Goal: Check status: Check status

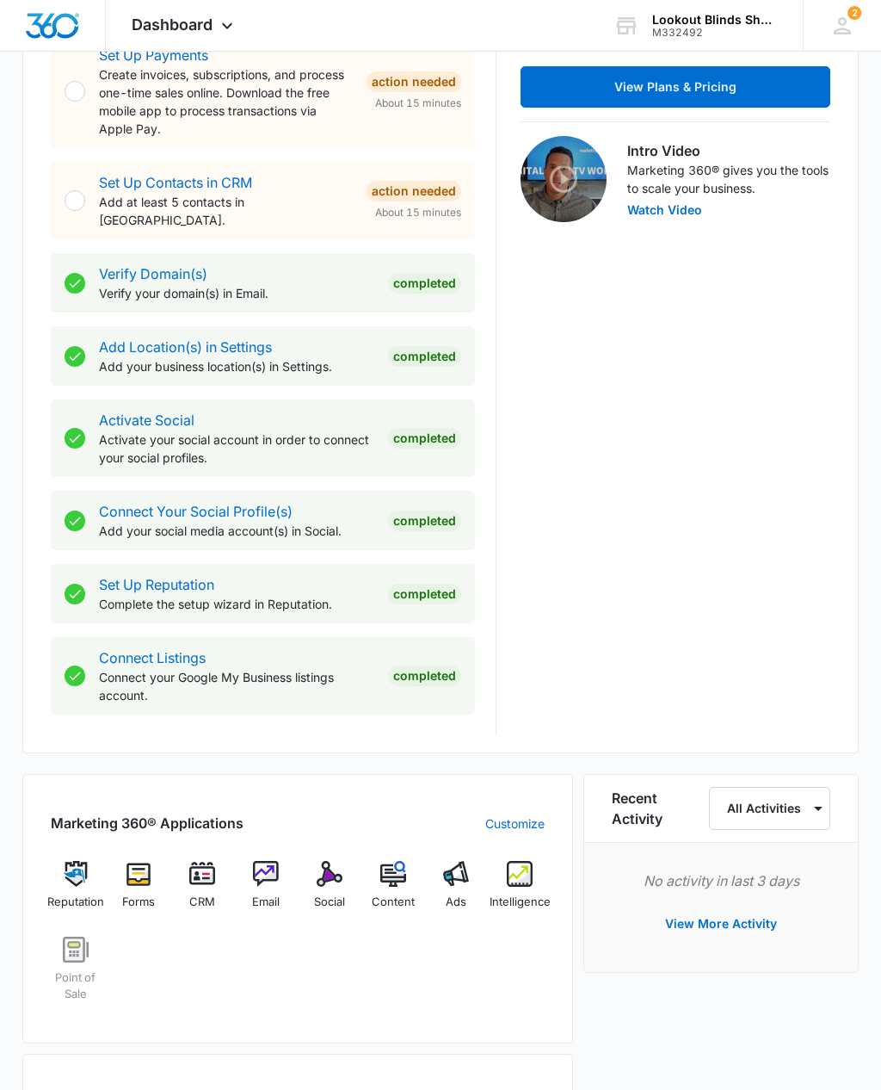
scroll to position [479, 0]
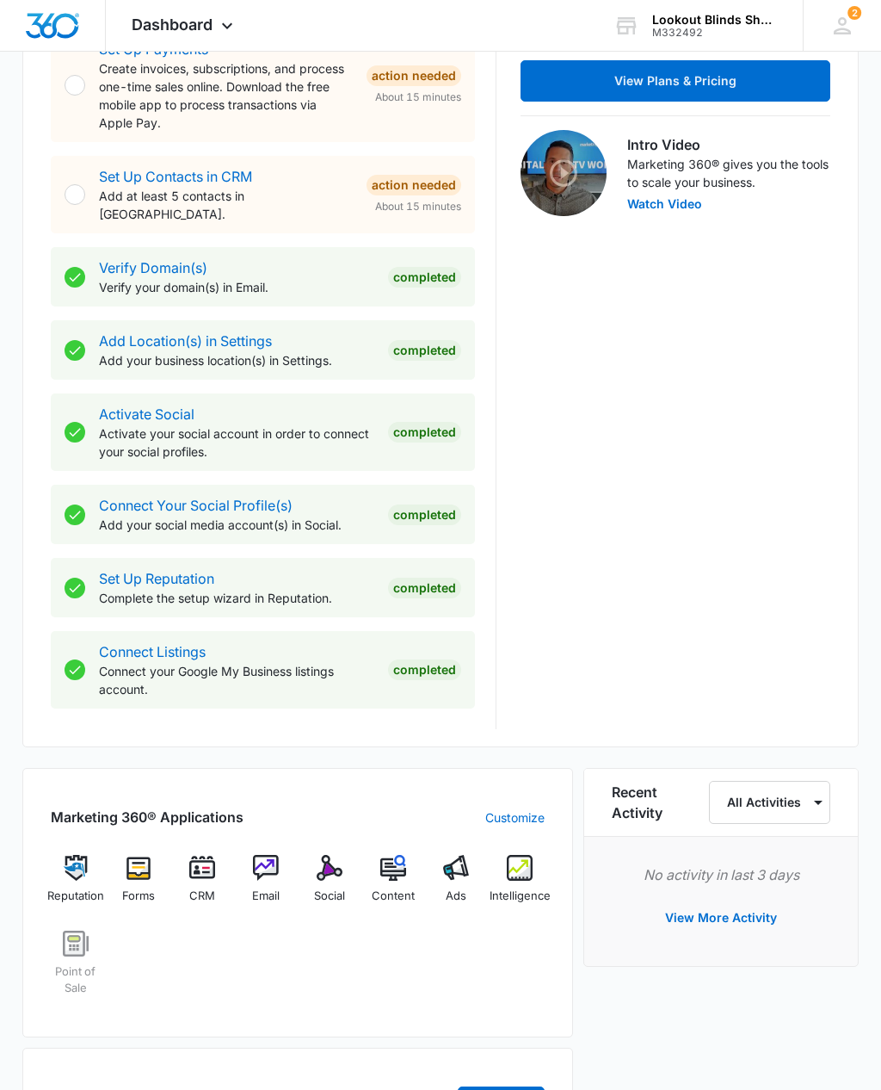
click at [524, 859] on img at bounding box center [520, 868] width 26 height 26
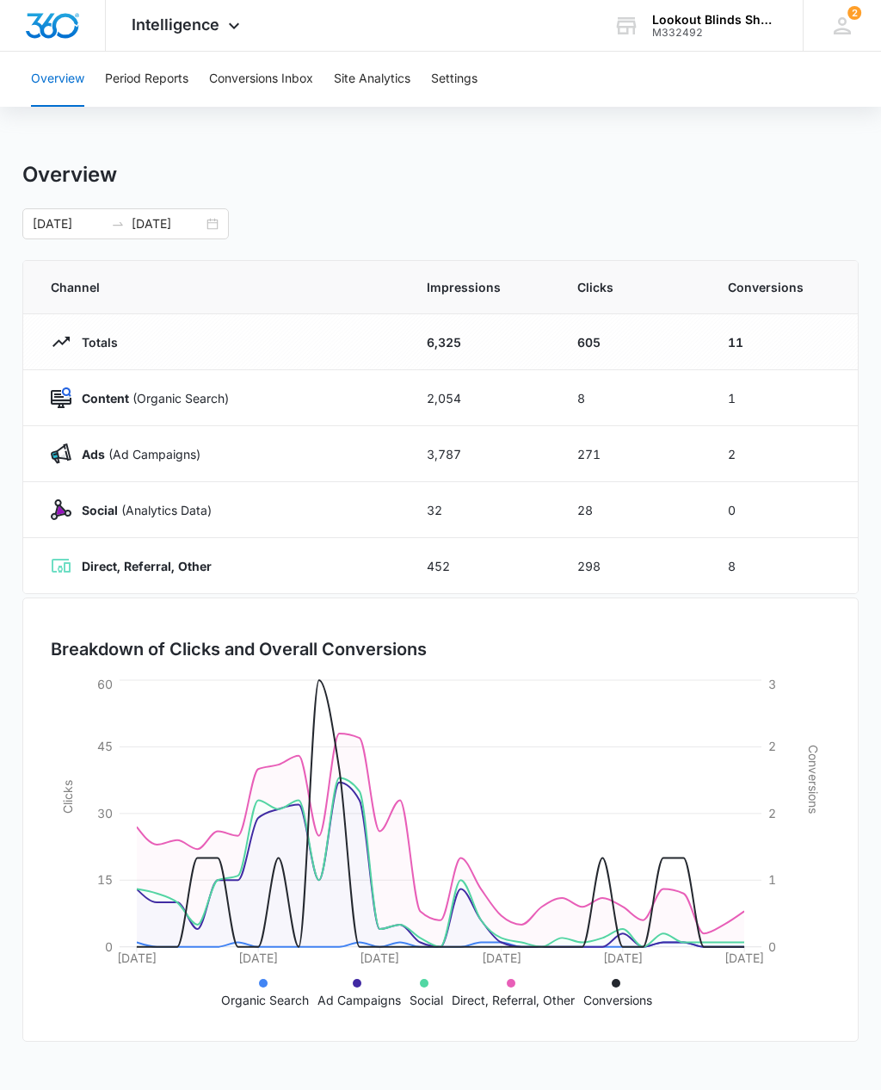
click at [300, 139] on div "Overview Period Reports Conversions Inbox Site Analytics Settings Overview 09/1…" at bounding box center [440, 559] width 881 height 1014
click at [278, 79] on button "Conversions Inbox" at bounding box center [261, 79] width 104 height 55
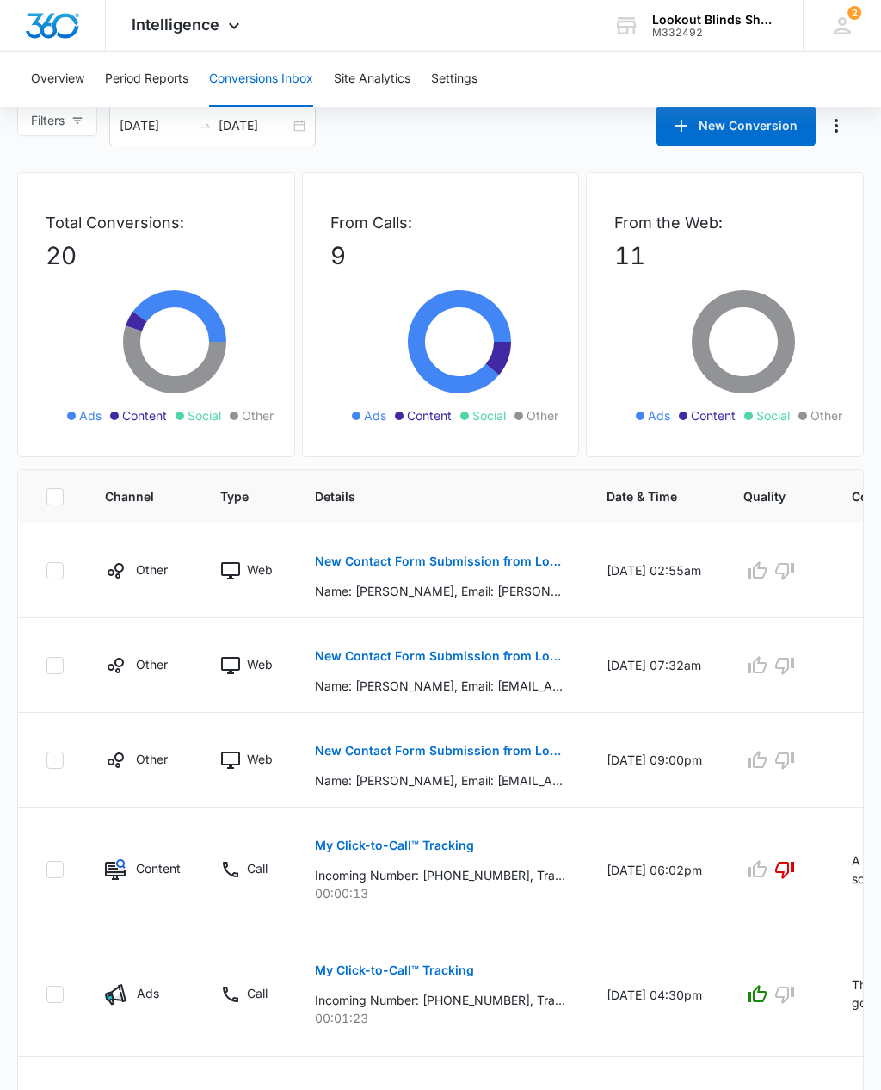
scroll to position [15, 0]
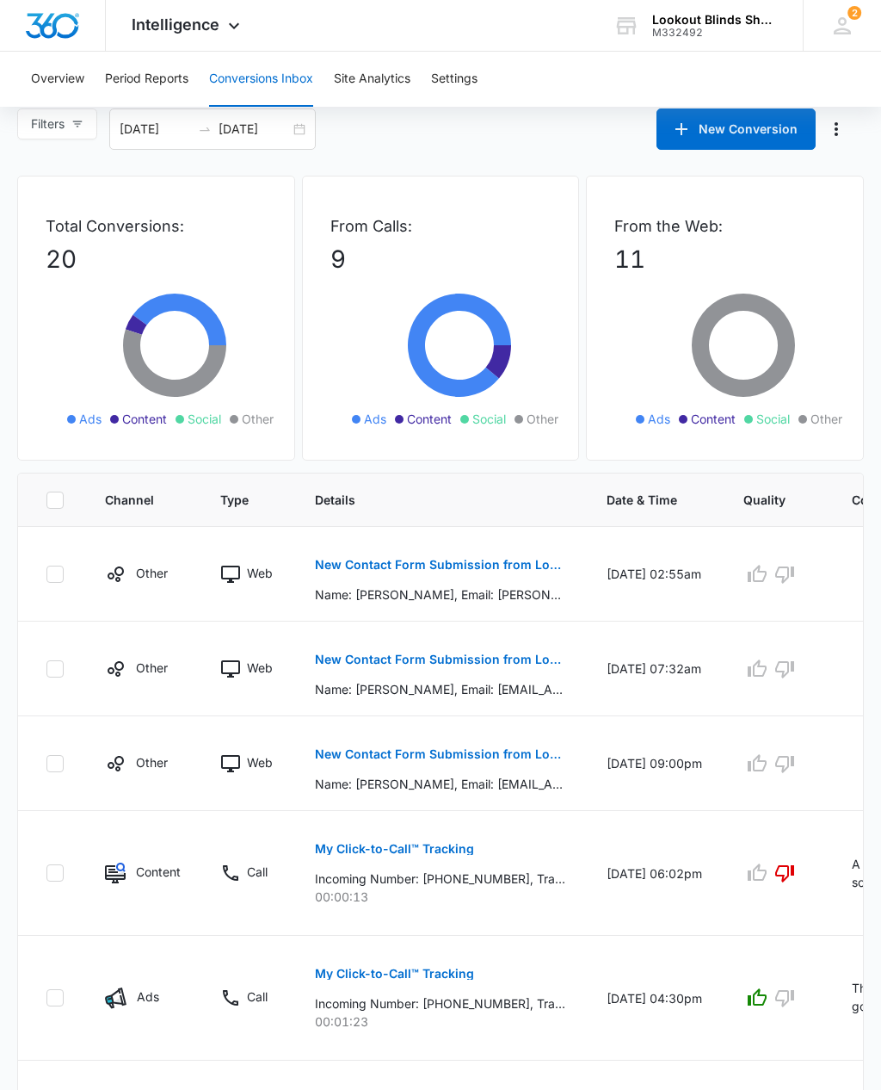
click at [474, 1023] on p "00:01:23" at bounding box center [440, 1021] width 250 height 18
click at [376, 1016] on p "00:01:23" at bounding box center [440, 1021] width 250 height 18
click at [384, 980] on button "My Click-to-Call™ Tracking" at bounding box center [394, 973] width 159 height 41
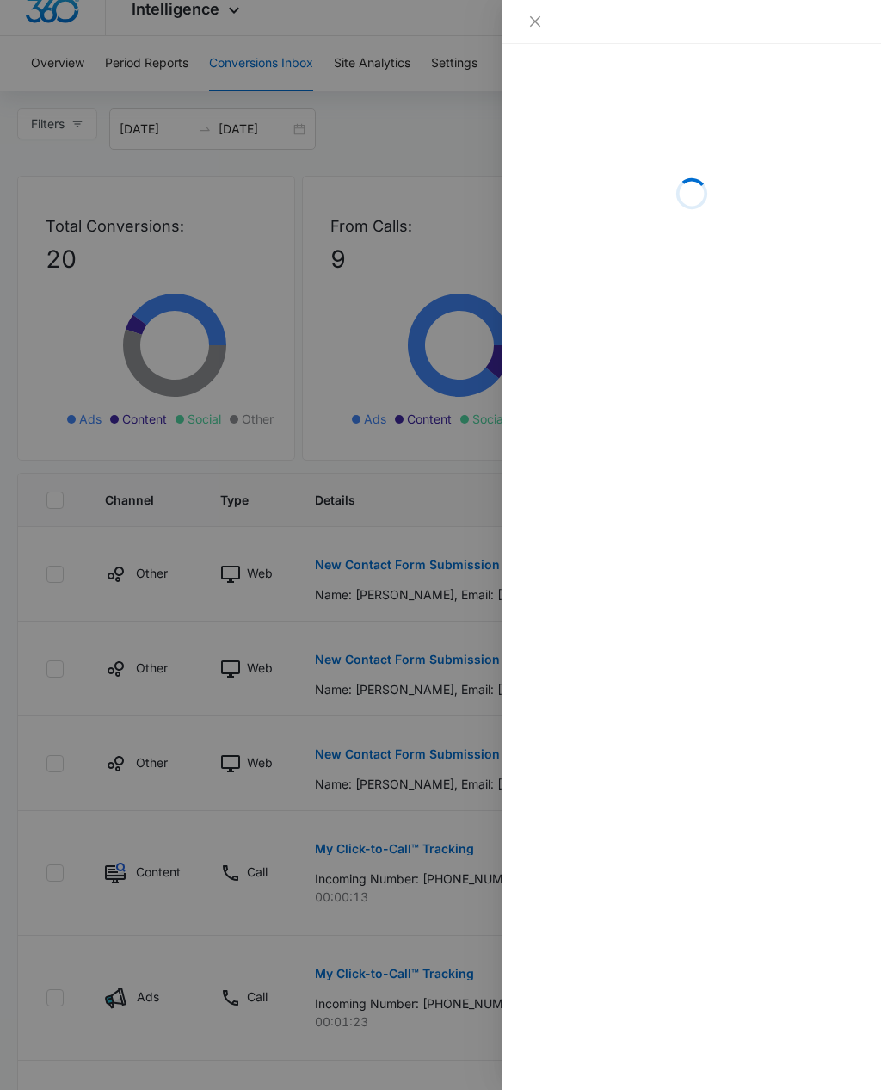
click at [320, 1053] on div at bounding box center [440, 545] width 881 height 1090
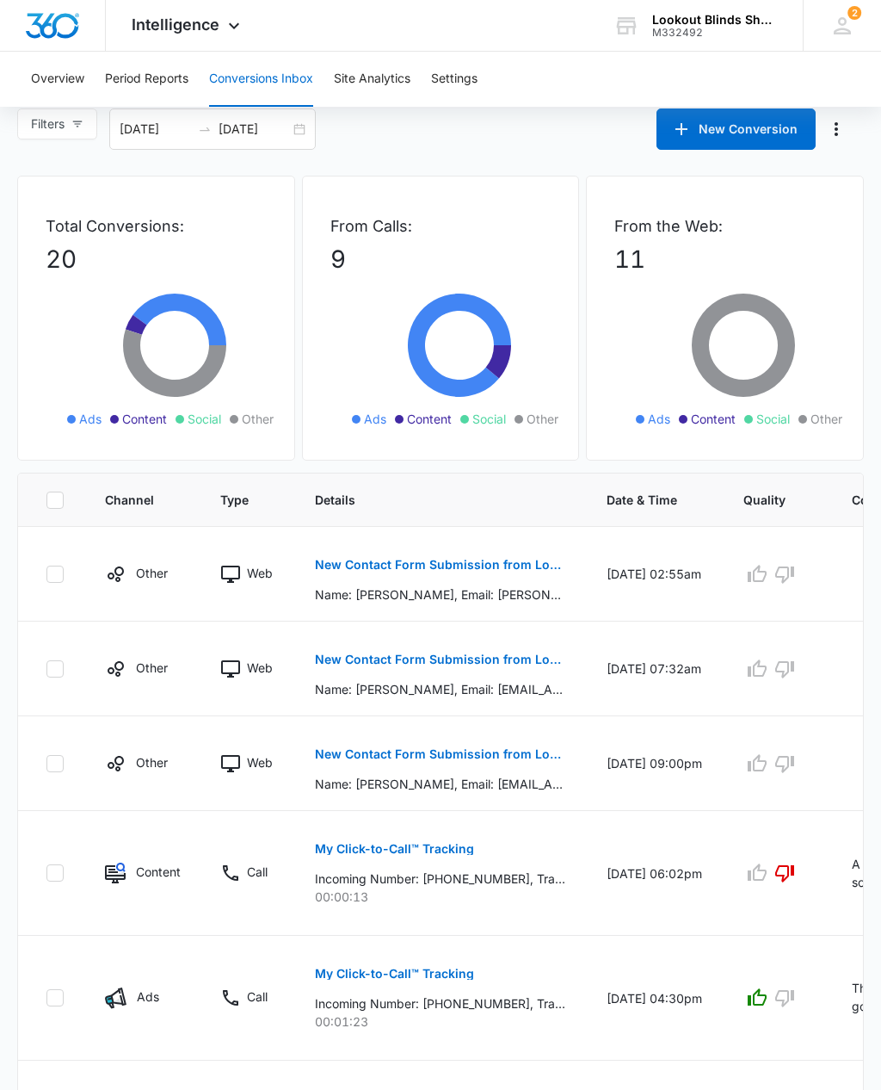
click at [386, 979] on p "My Click-to-Call™ Tracking" at bounding box center [394, 973] width 159 height 12
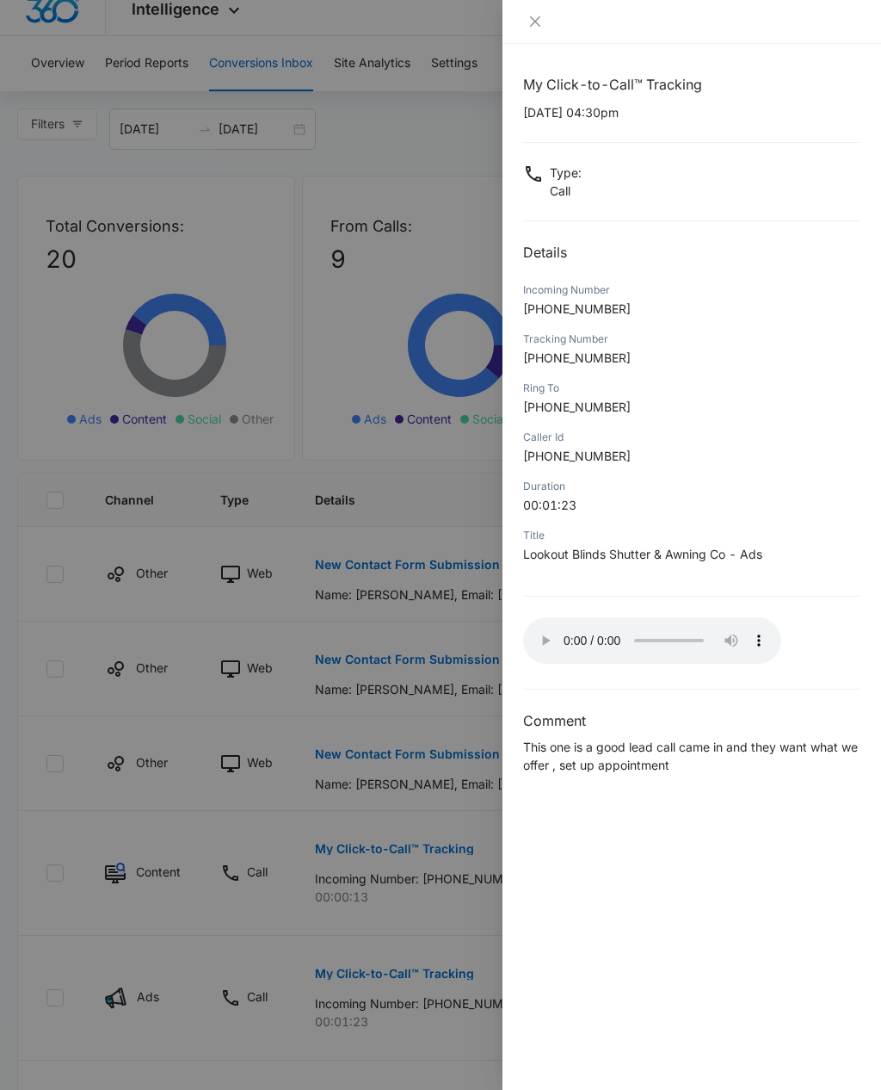
click at [519, 637] on div "My Click-to-Call™ Tracking 10/06/2025 at 04:30pm Type : Call Details Incoming N…" at bounding box center [692, 567] width 379 height 1046
click at [532, 631] on audio "Your browser does not support the audio tag." at bounding box center [652, 640] width 258 height 46
click at [543, 627] on audio "Your browser does not support the audio tag." at bounding box center [652, 640] width 258 height 46
click at [436, 941] on div at bounding box center [440, 545] width 881 height 1090
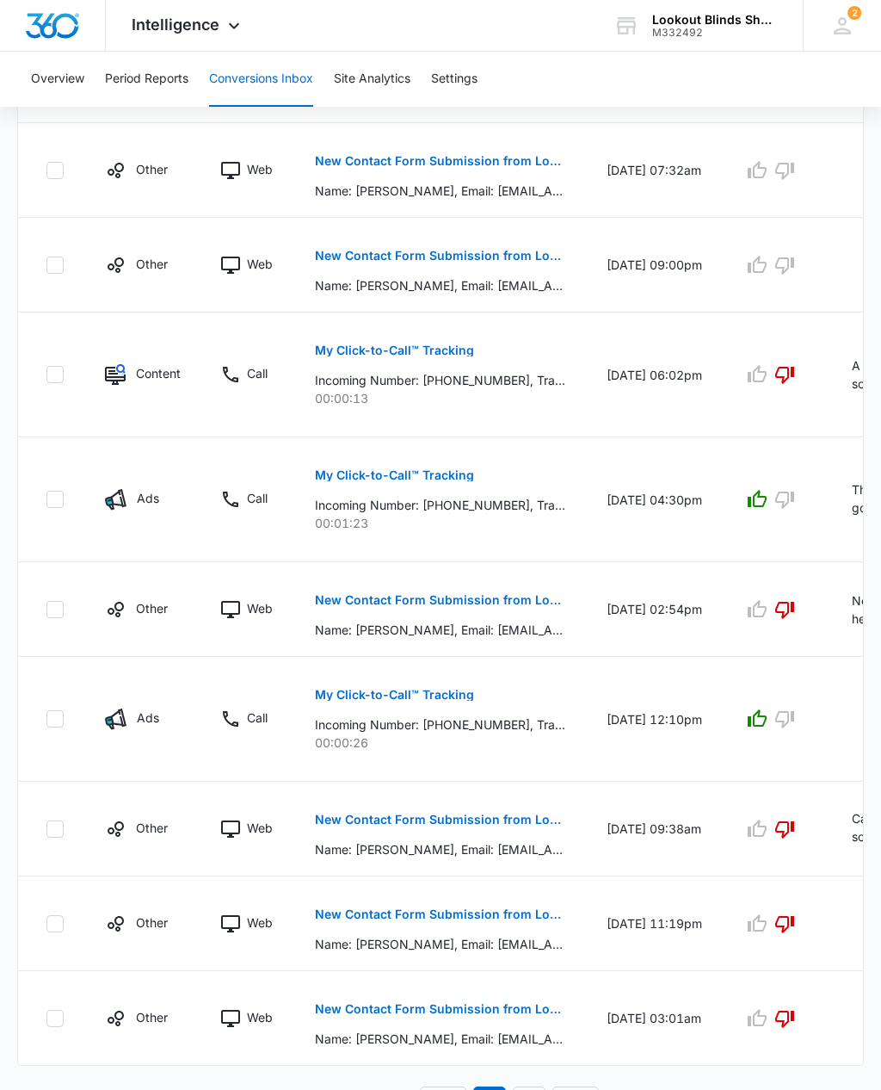
scroll to position [513, 0]
click at [536, 1089] on link "2" at bounding box center [529, 1103] width 33 height 33
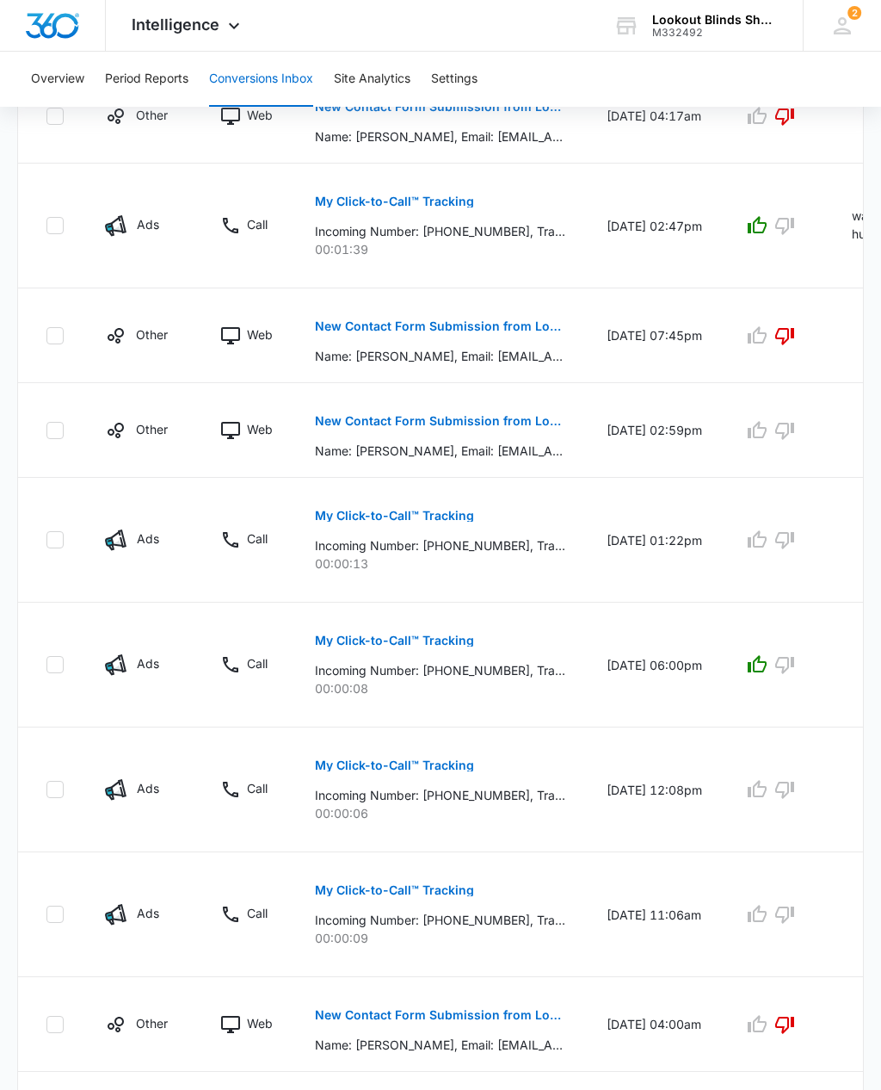
scroll to position [0, 0]
click at [482, 920] on p "Incoming Number: +12819570311, Tracking Number: +18432564079, Ring To: +1843831…" at bounding box center [440, 920] width 250 height 18
click at [526, 936] on p "00:00:09" at bounding box center [440, 938] width 250 height 18
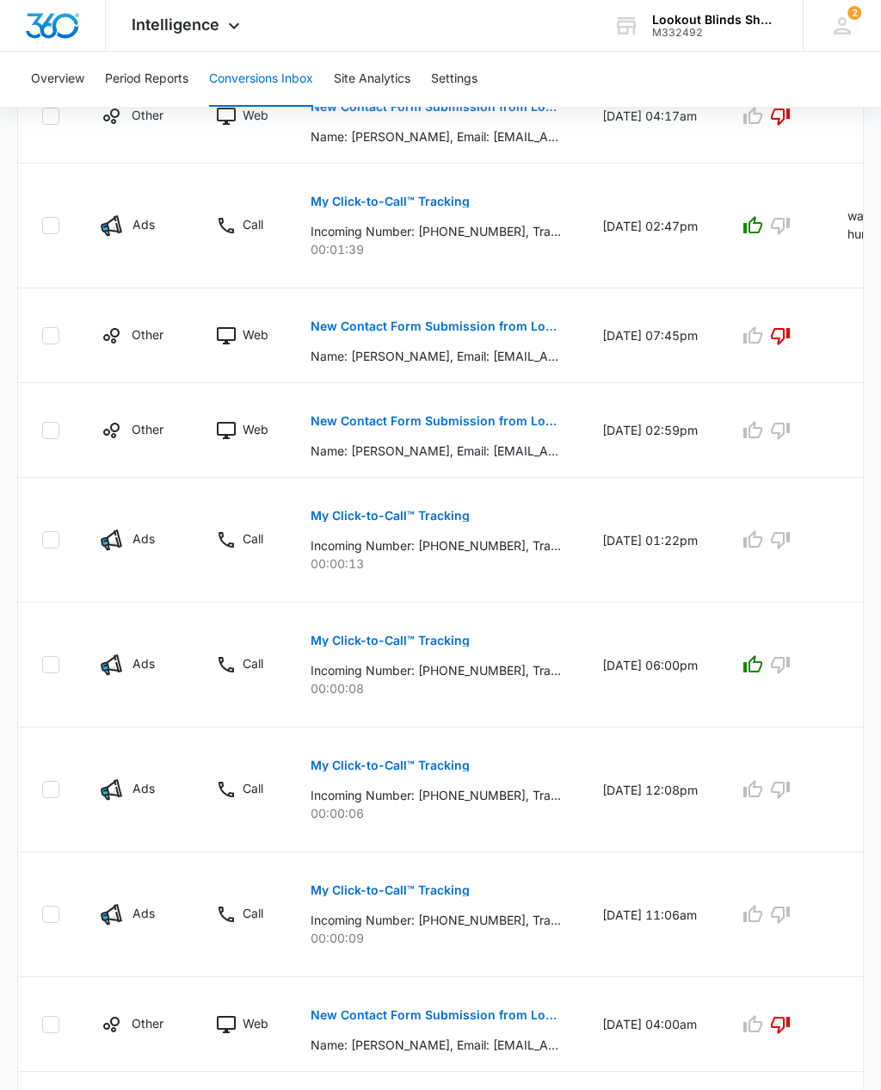
scroll to position [0, 3]
click at [414, 900] on button "My Click-to-Call™ Tracking" at bounding box center [391, 889] width 159 height 41
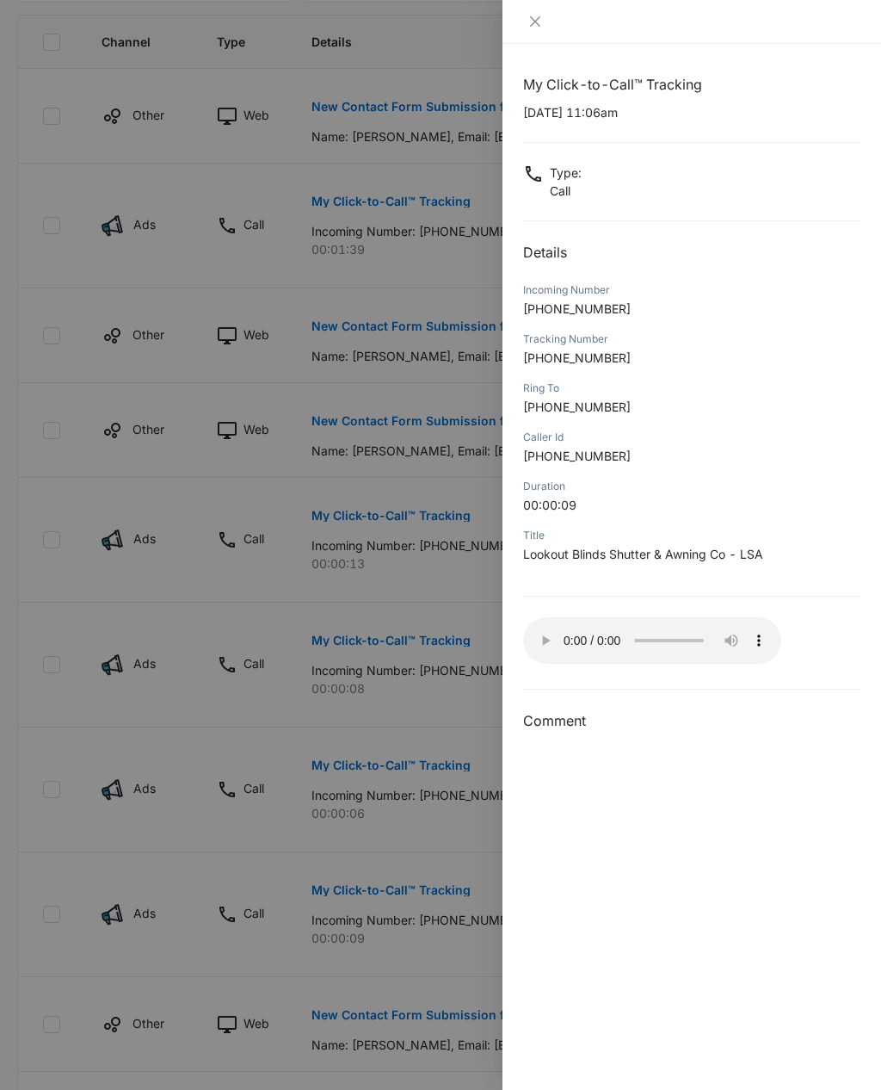
click at [529, 627] on audio "Your browser does not support the audio tag." at bounding box center [652, 640] width 258 height 46
click at [538, 646] on div "My Click-to-Call™ Tracking 09/17/2025 at 11:06am Type : Call Details Incoming N…" at bounding box center [691, 403] width 337 height 658
click at [538, 622] on audio "Your browser does not support the audio tag." at bounding box center [652, 640] width 258 height 46
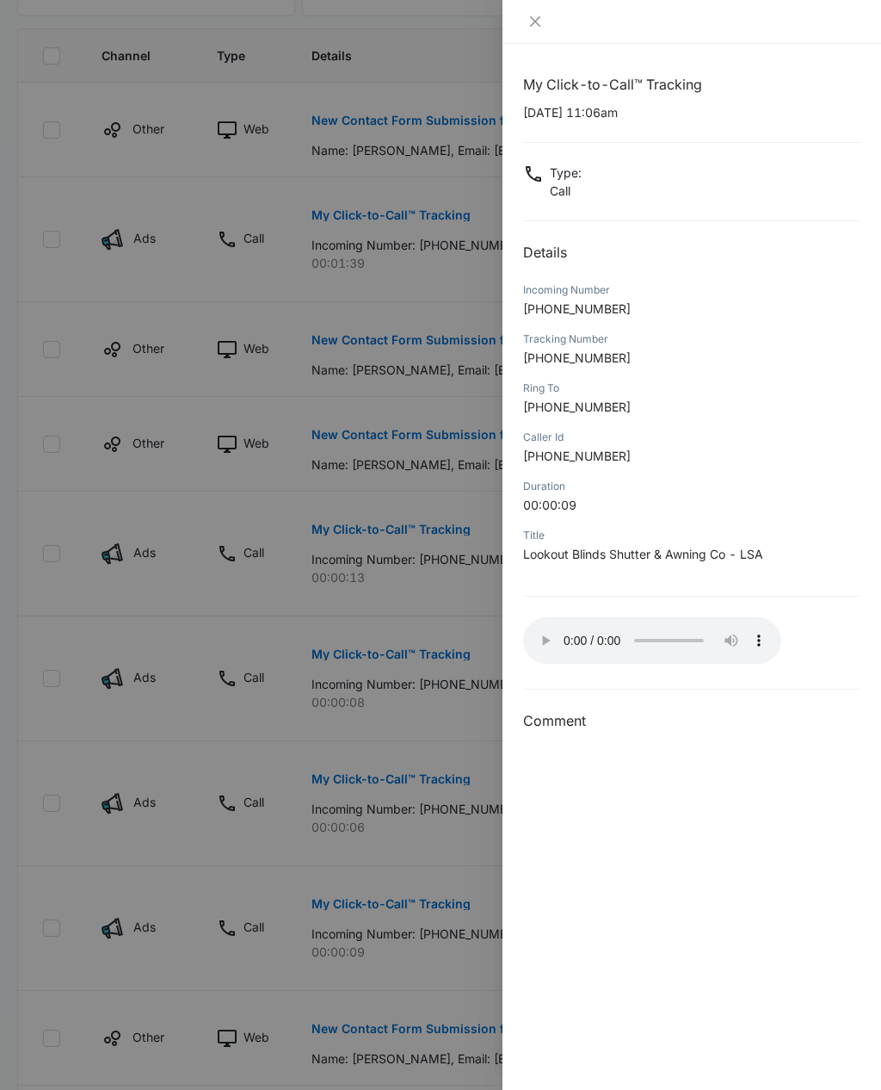
scroll to position [461, 0]
click at [422, 981] on div at bounding box center [440, 545] width 881 height 1090
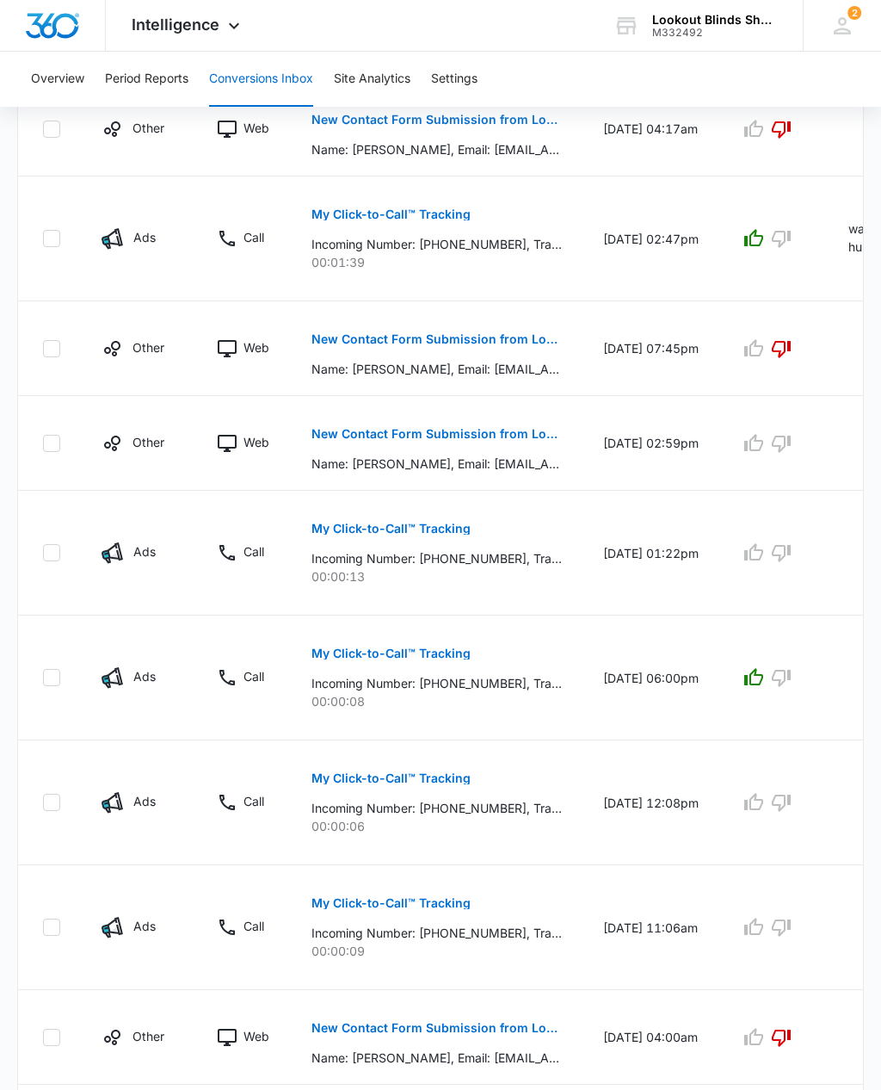
click at [792, 928] on button "button" at bounding box center [782, 927] width 28 height 28
click at [444, 797] on button "My Click-to-Call™ Tracking" at bounding box center [391, 777] width 159 height 41
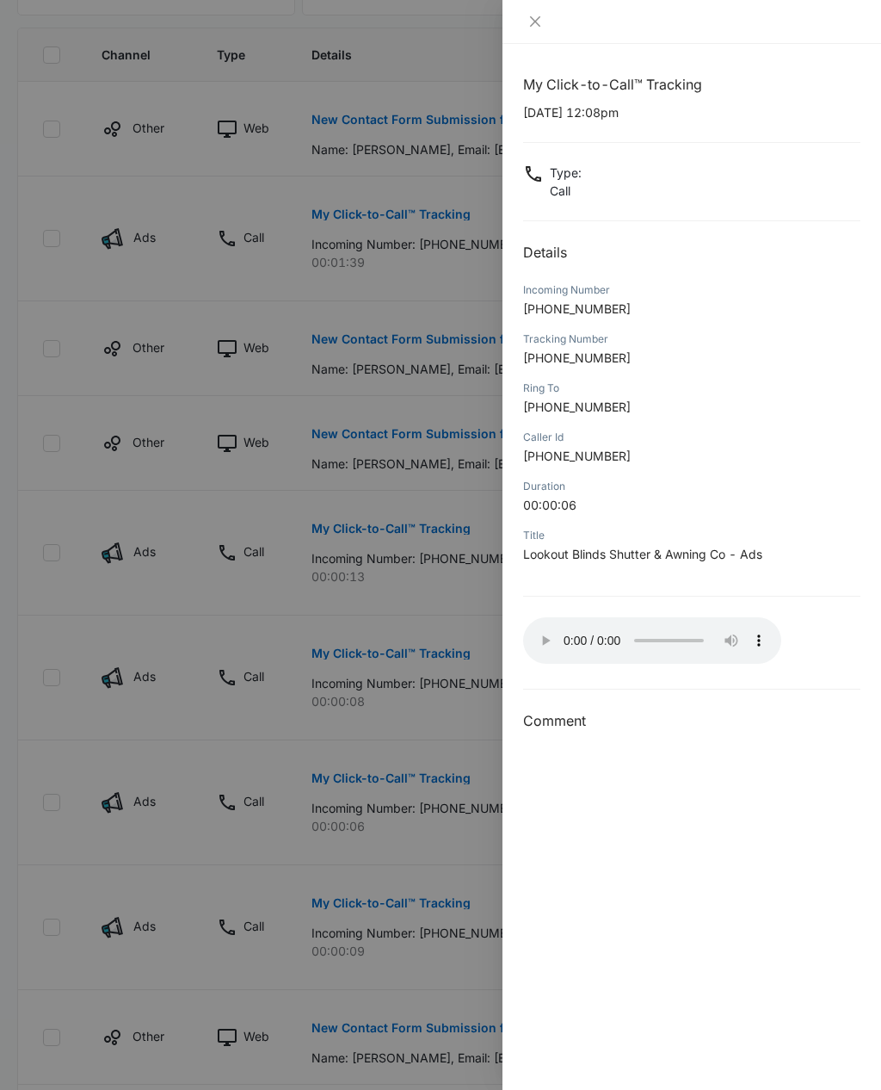
click at [543, 619] on audio "Your browser does not support the audio tag." at bounding box center [652, 640] width 258 height 46
click at [443, 836] on div at bounding box center [440, 545] width 881 height 1090
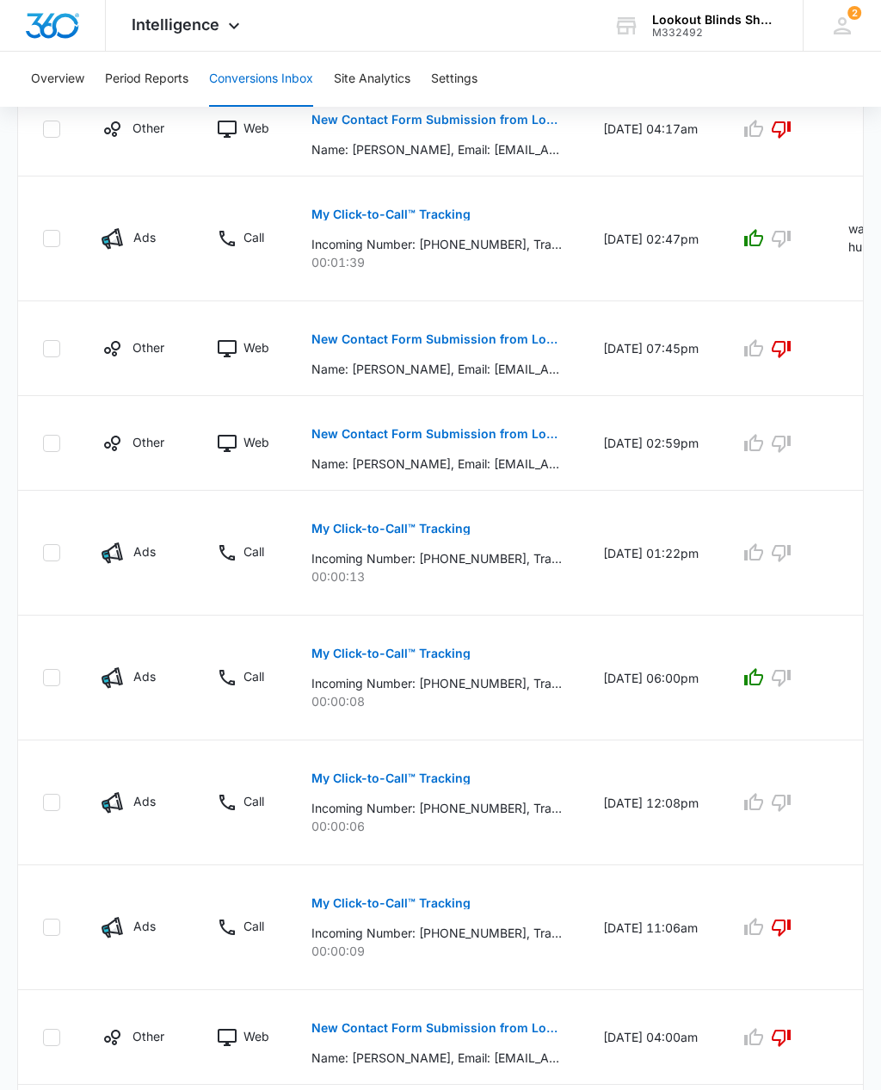
click at [786, 805] on icon "button" at bounding box center [781, 802] width 21 height 21
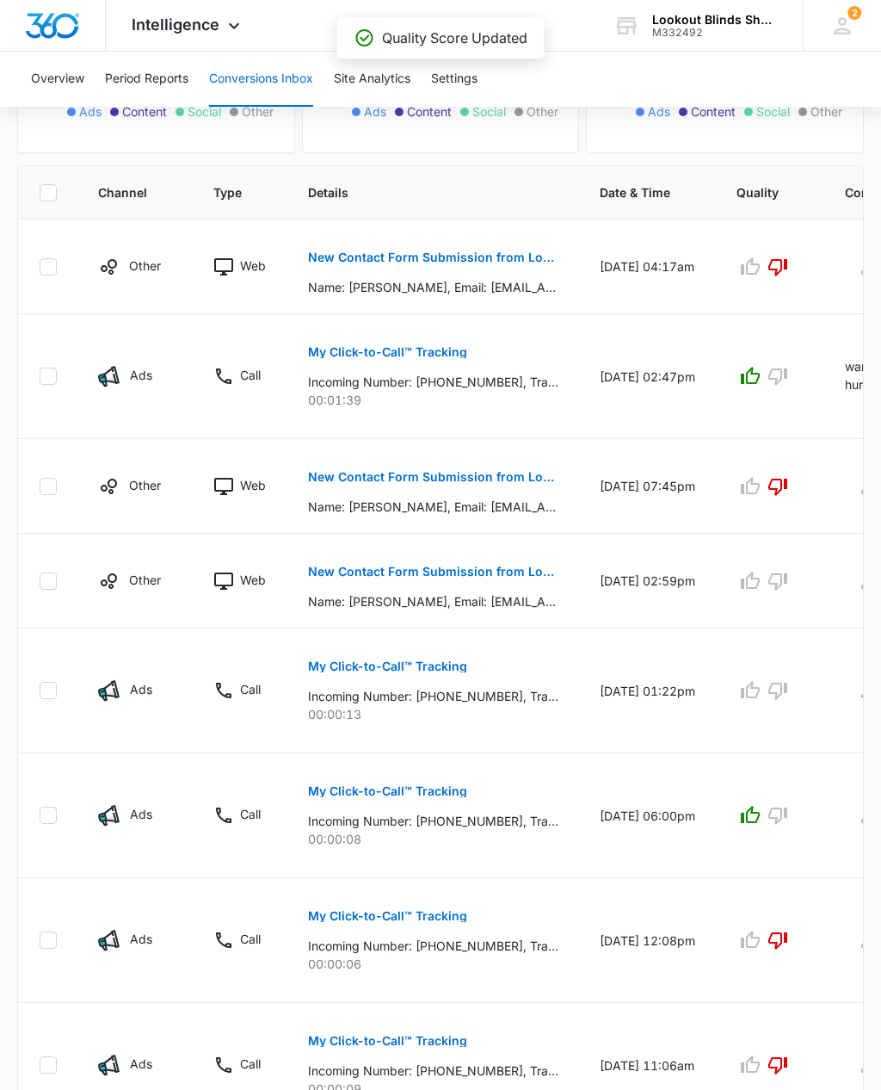
scroll to position [316, 0]
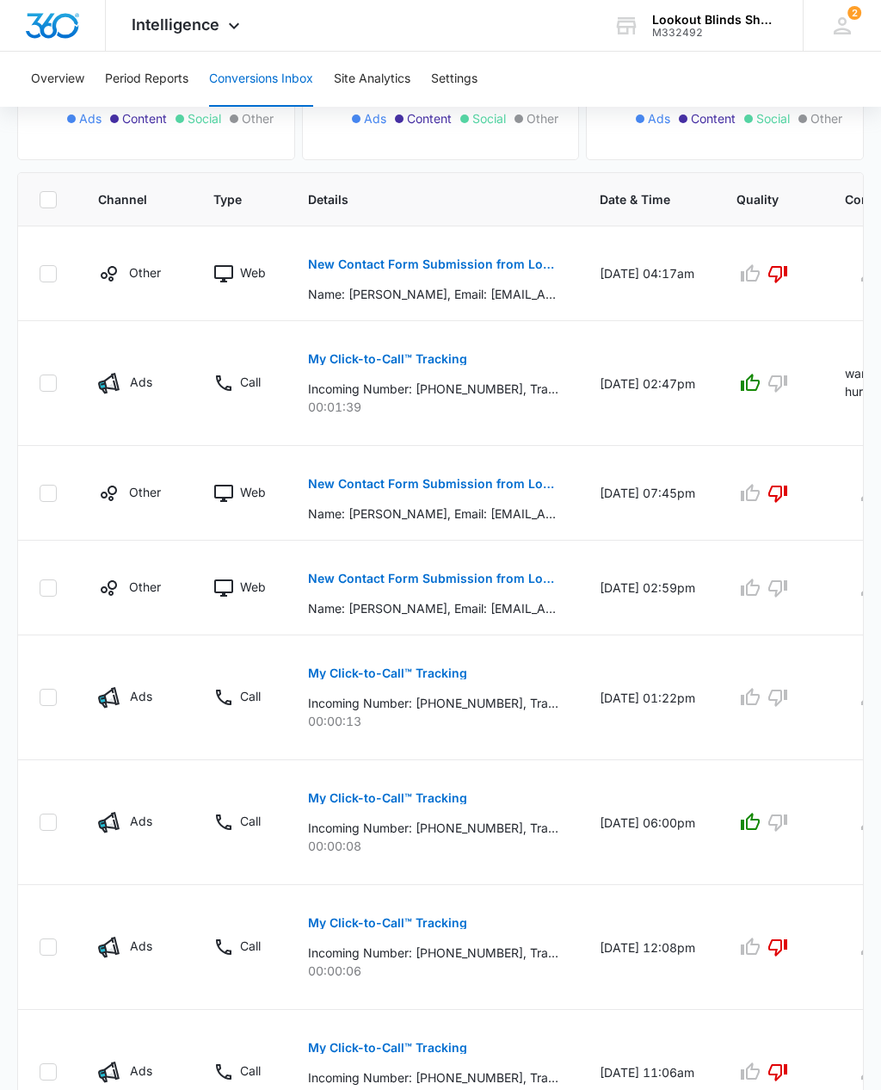
click at [503, 709] on p "Incoming Number: +13042799765, Tracking Number: +18432865973, Ring To: +1843831…" at bounding box center [433, 703] width 250 height 18
click at [414, 672] on p "My Click-to-Call™ Tracking" at bounding box center [387, 673] width 159 height 12
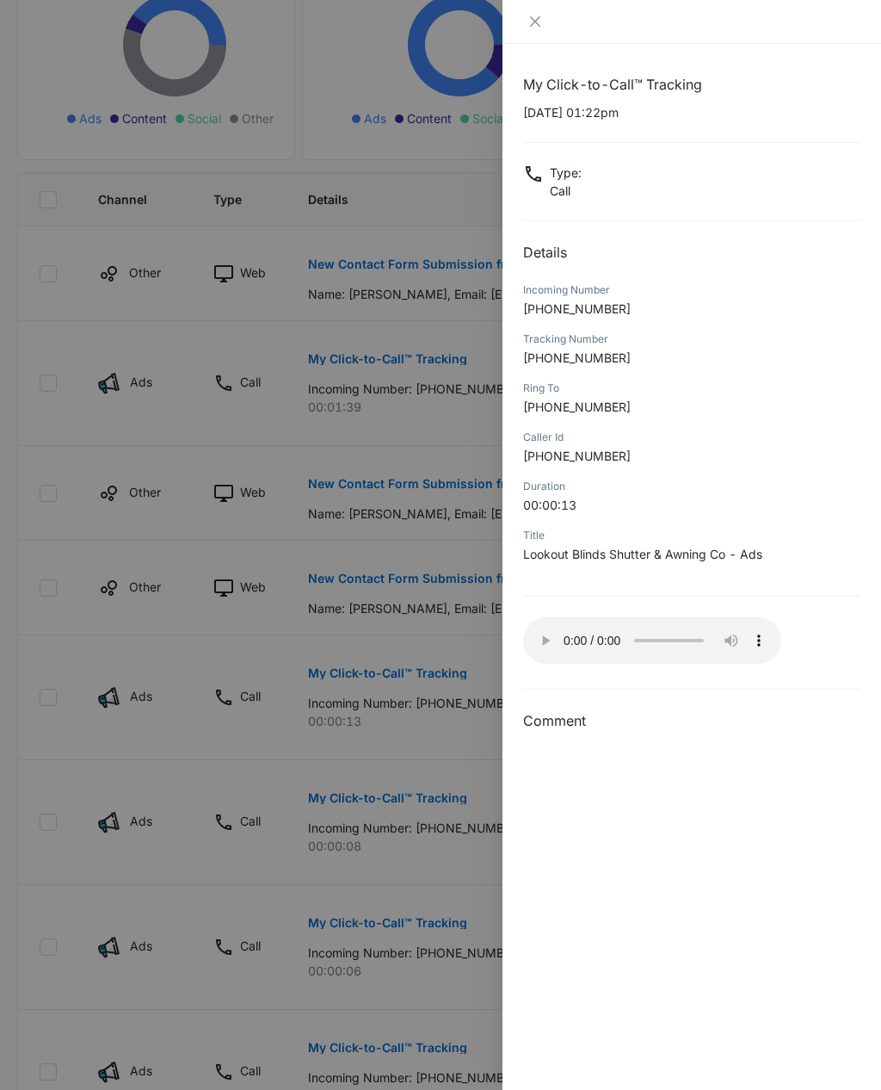
click at [233, 862] on div at bounding box center [440, 545] width 881 height 1090
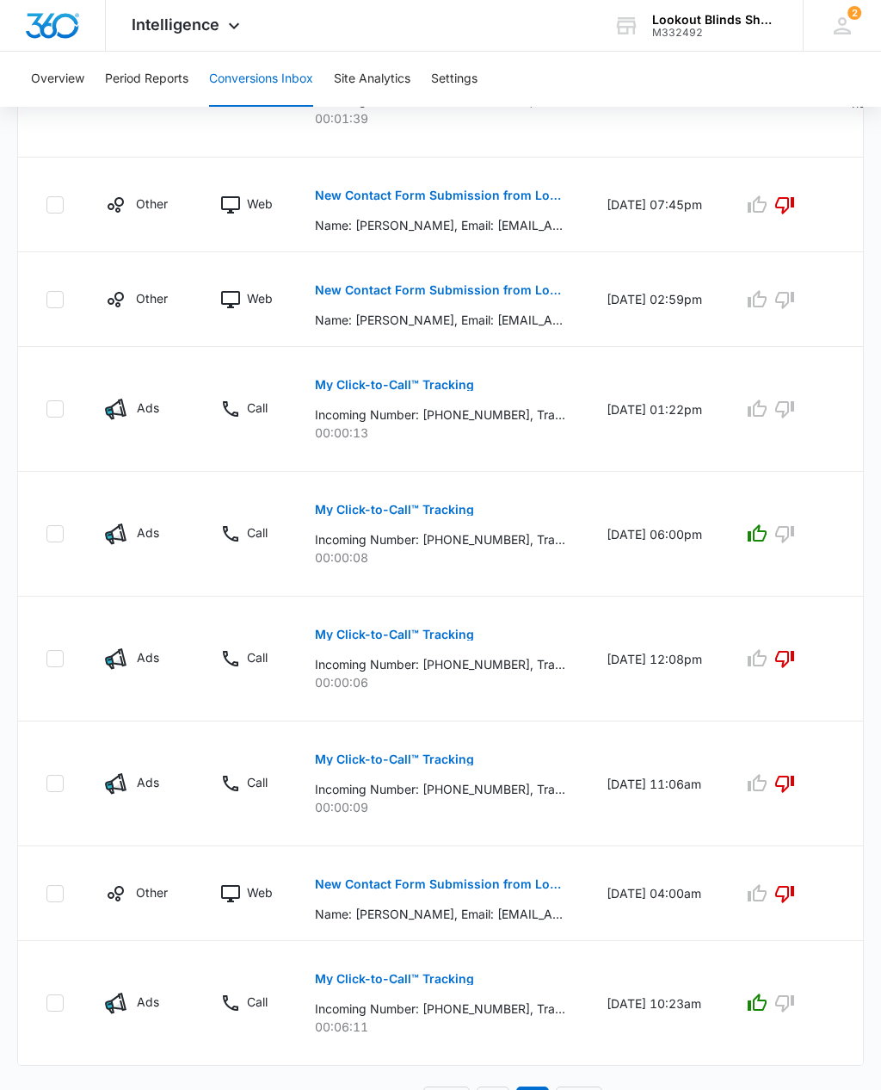
scroll to position [603, 0]
click at [436, 1089] on link "Previous Page" at bounding box center [446, 1103] width 46 height 33
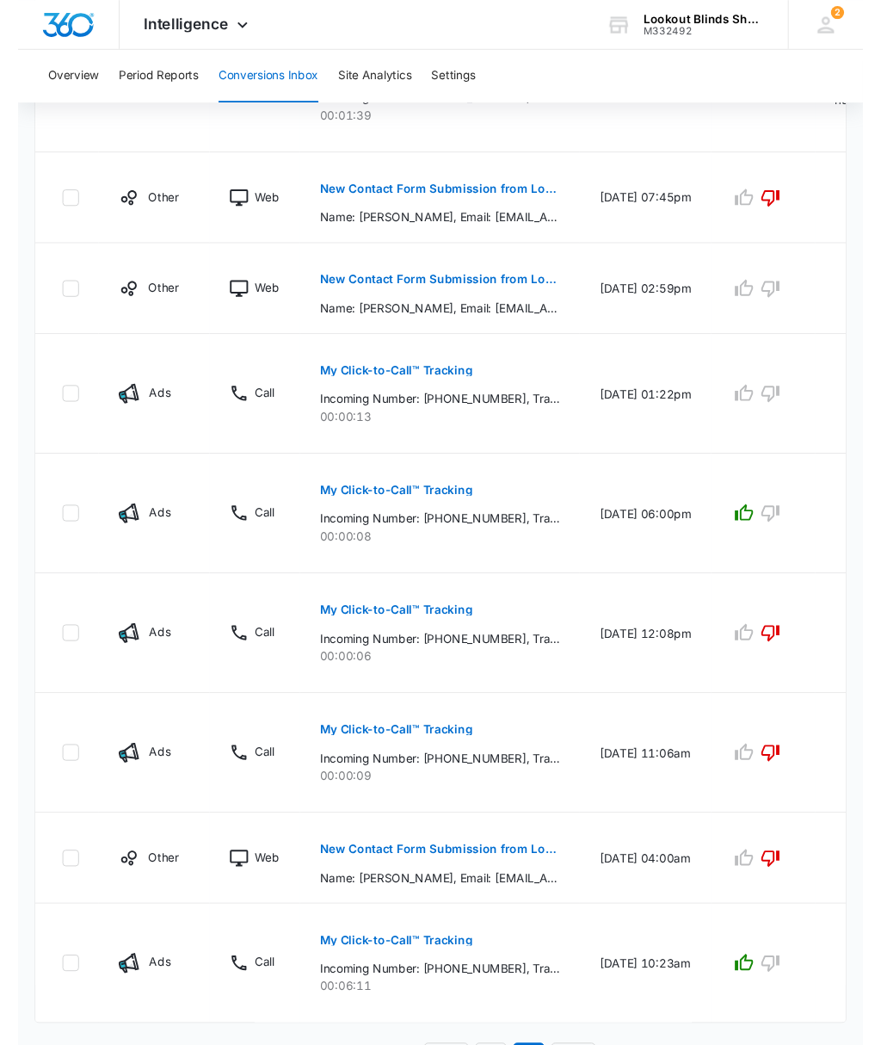
scroll to position [0, 0]
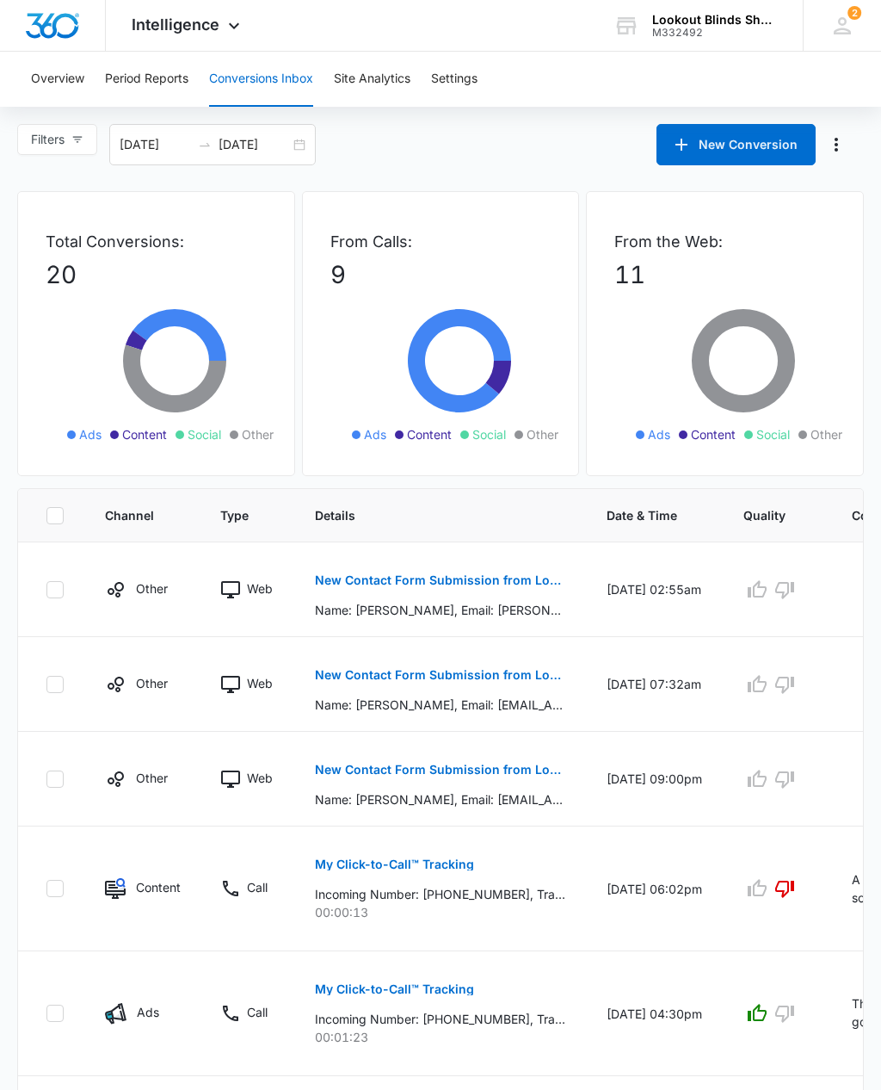
click at [435, 599] on button "New Contact Form Submission from Lookout Blinds" at bounding box center [440, 579] width 250 height 41
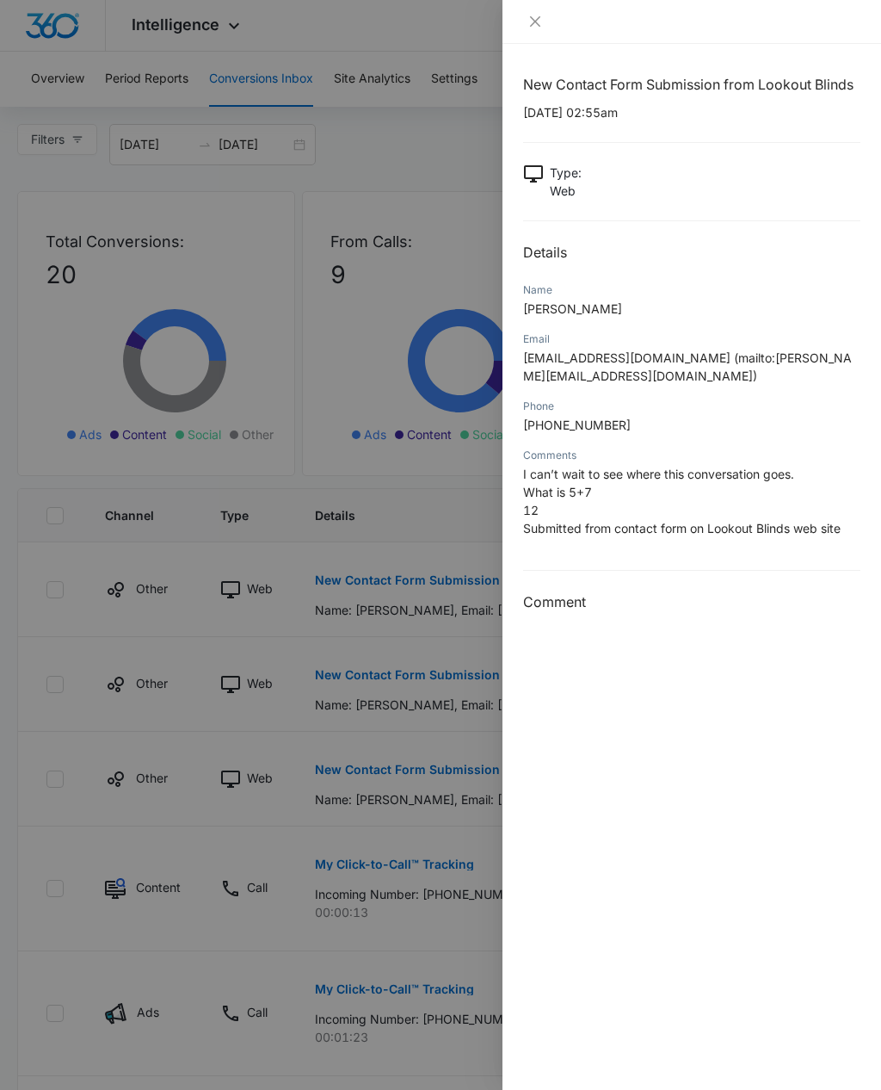
click at [535, 24] on icon "close" at bounding box center [536, 22] width 14 height 14
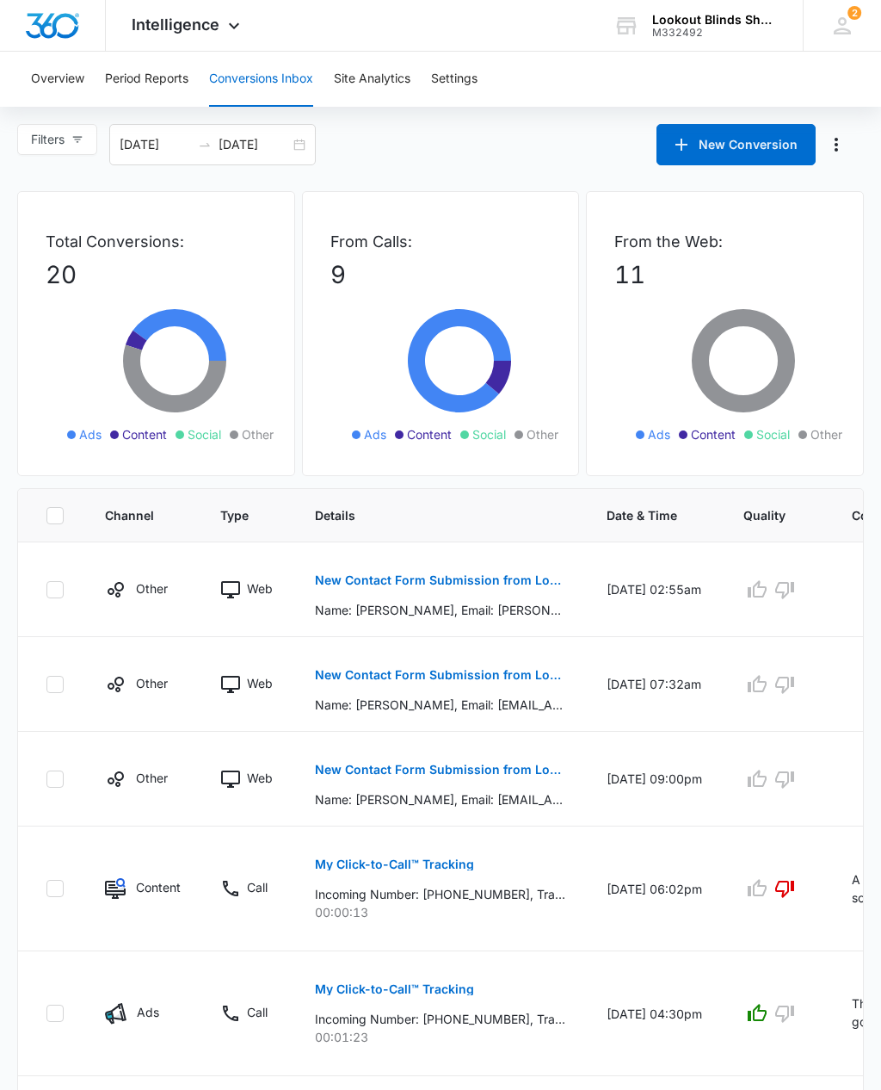
click at [470, 694] on button "New Contact Form Submission from Lookout Blinds" at bounding box center [440, 674] width 250 height 41
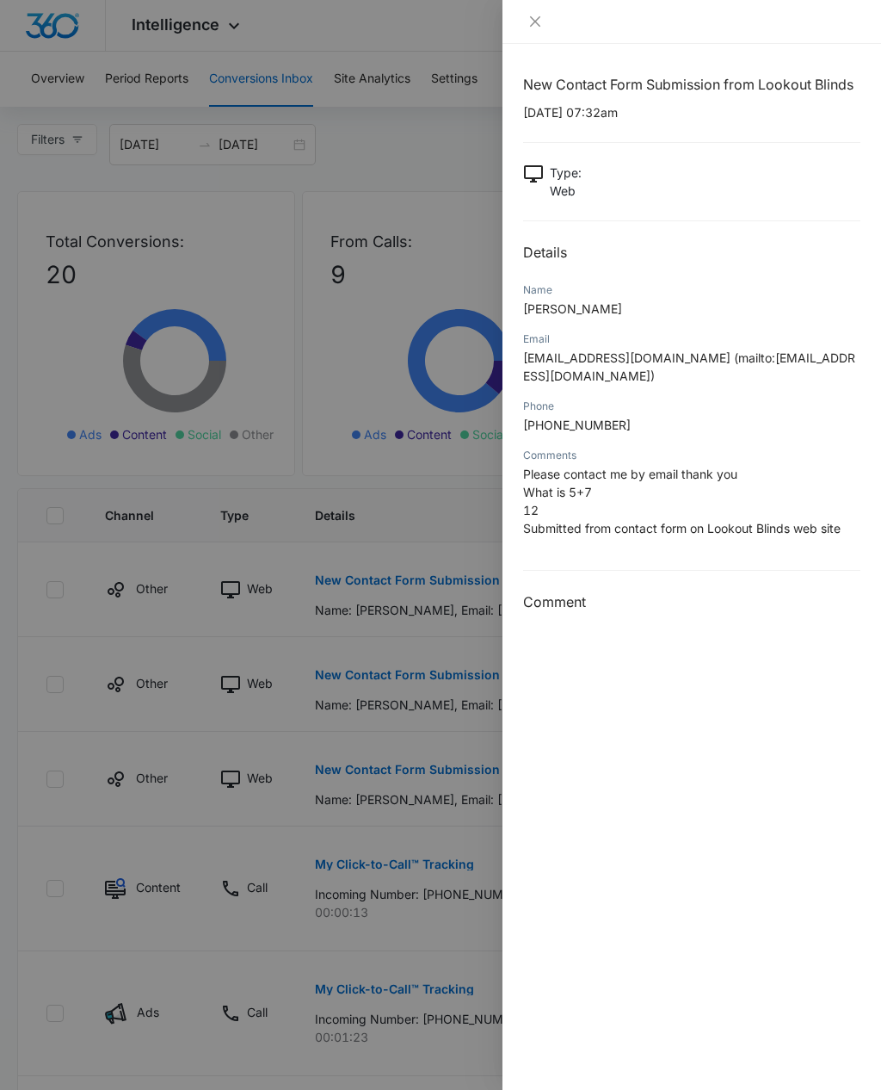
click at [535, 21] on icon "close" at bounding box center [535, 21] width 10 height 10
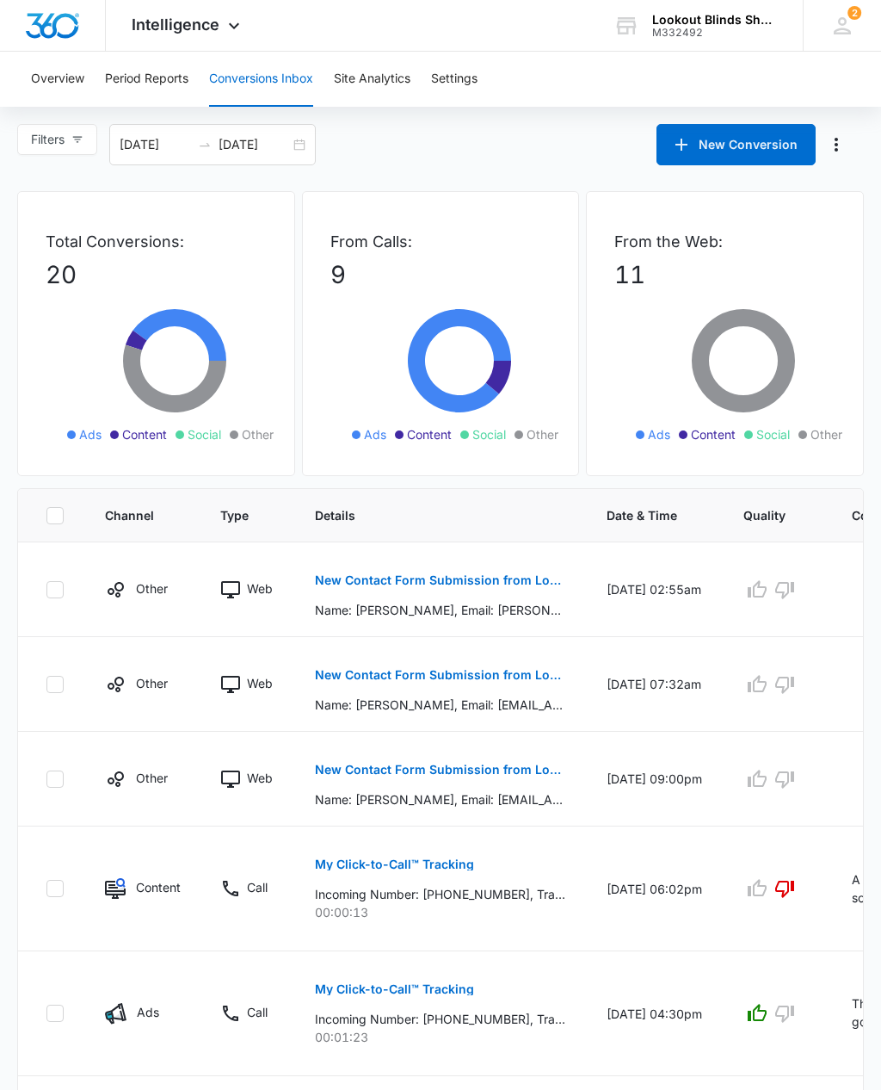
click at [437, 786] on button "New Contact Form Submission from Lookout Blinds" at bounding box center [440, 769] width 250 height 41
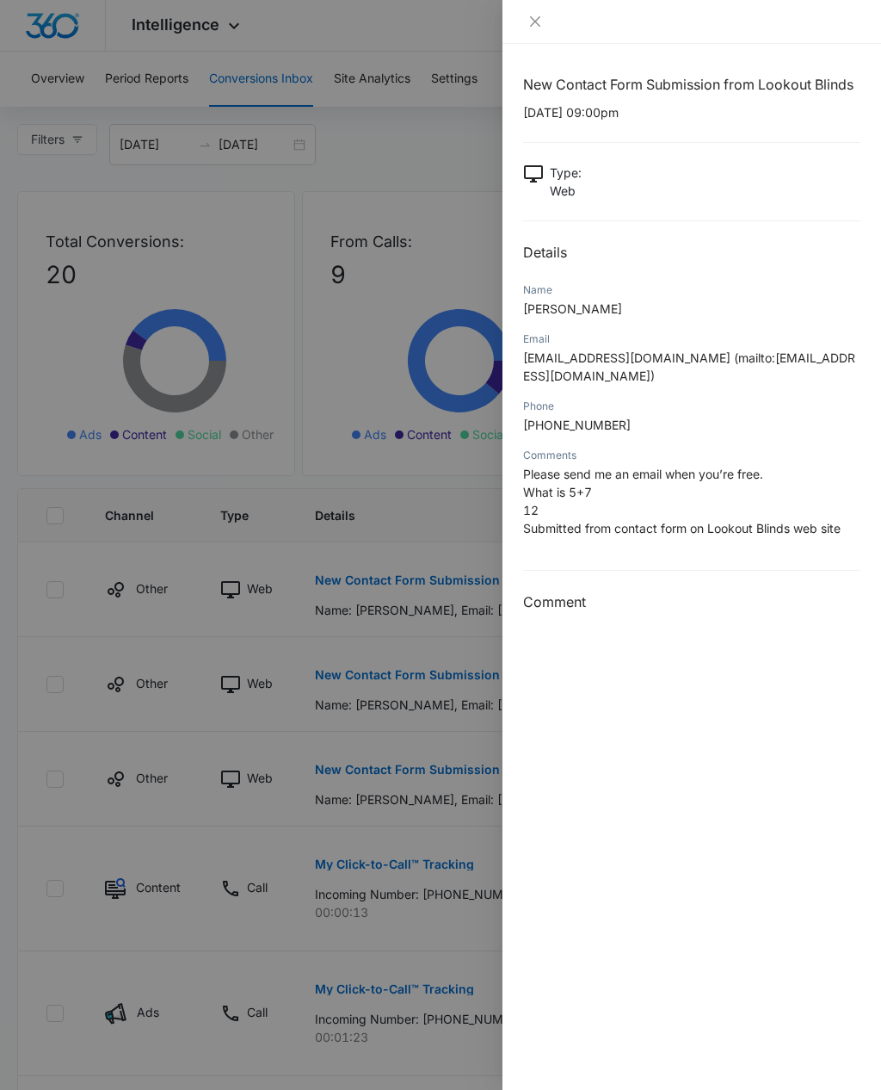
click at [538, 16] on icon "close" at bounding box center [536, 22] width 14 height 14
